Goal: Information Seeking & Learning: Learn about a topic

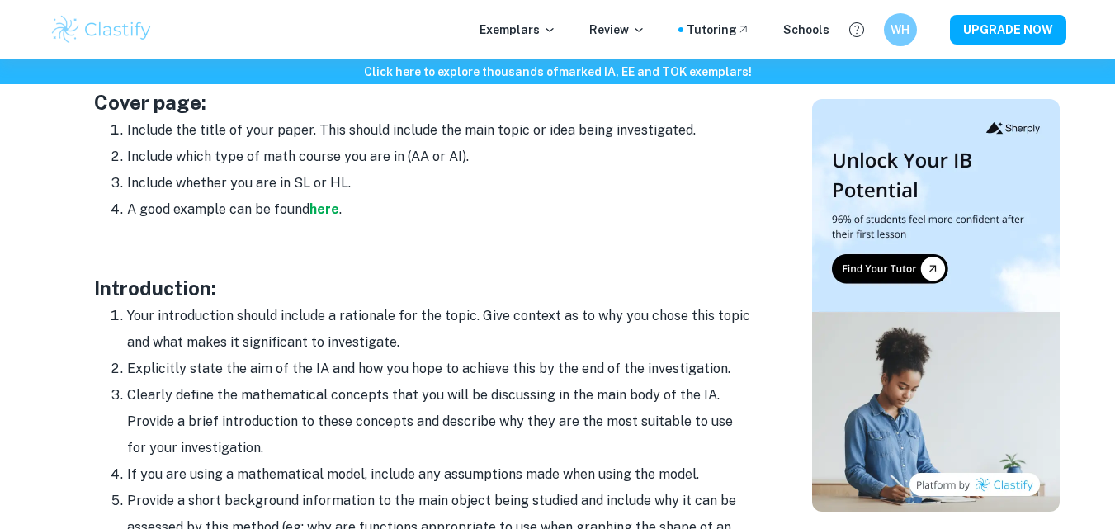
scroll to position [898, 0]
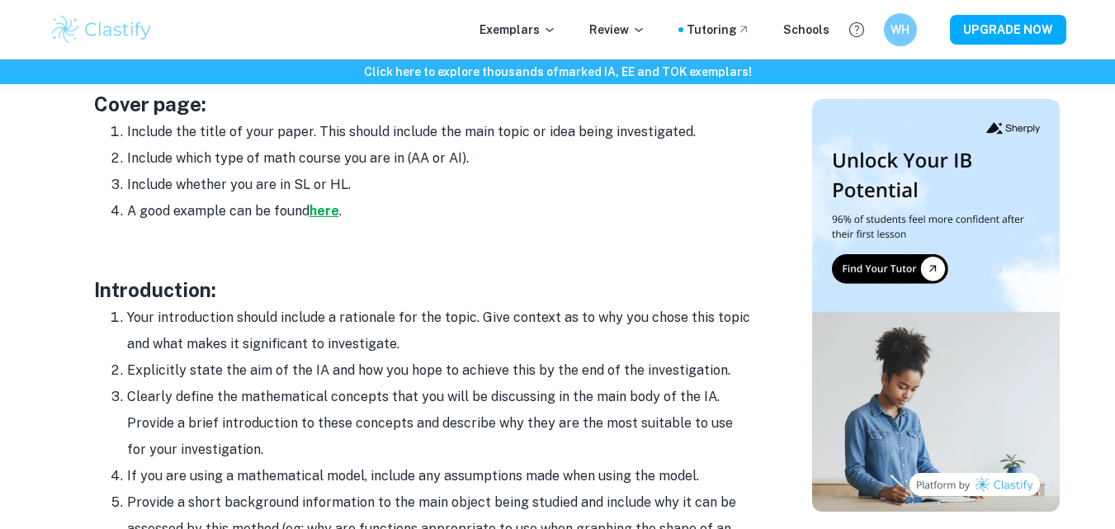
click at [328, 212] on strong "here" at bounding box center [325, 211] width 30 height 16
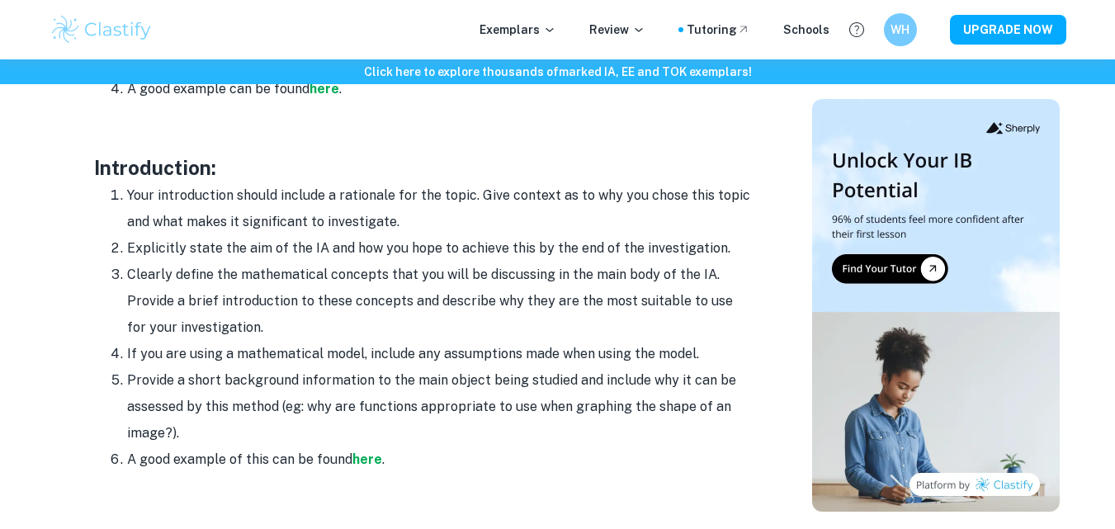
scroll to position [1143, 0]
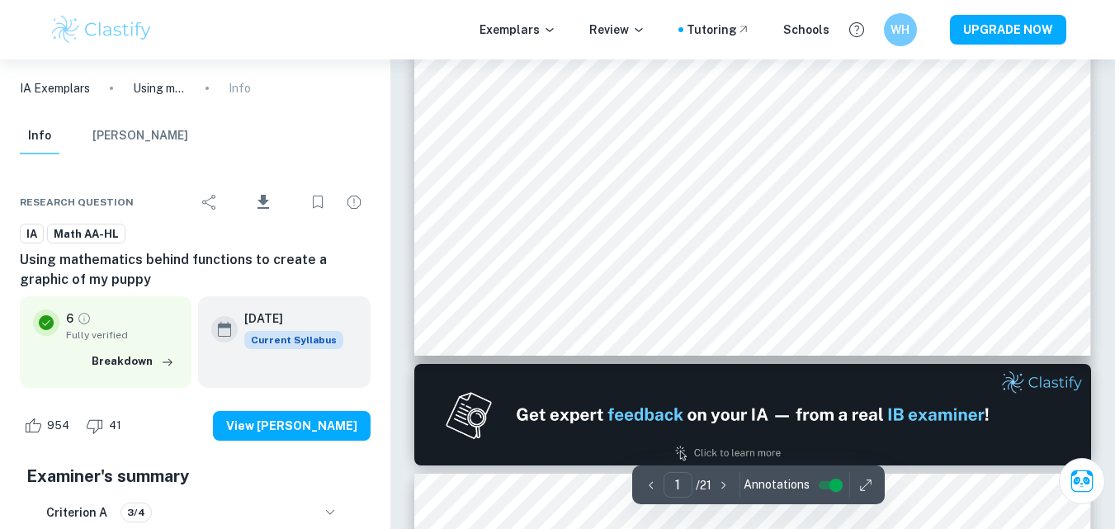
type input "2"
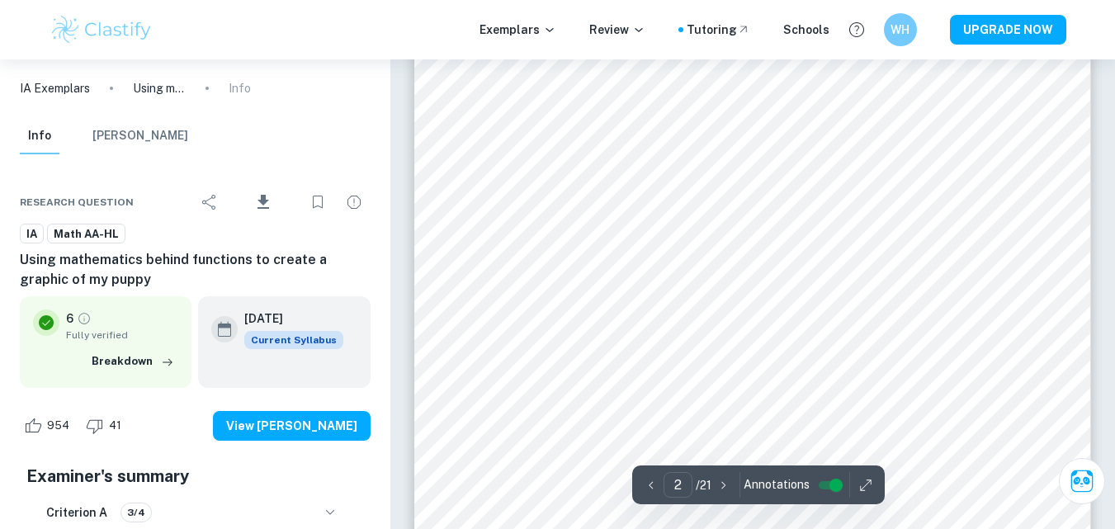
scroll to position [1191, 0]
